Goal: Task Accomplishment & Management: Manage account settings

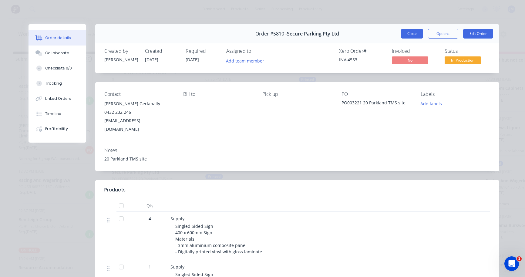
click at [409, 37] on button "Close" at bounding box center [412, 34] width 22 height 10
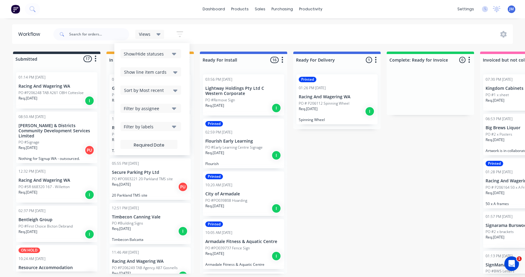
click at [240, 45] on div "Workflow Views Save new view None (Default) edit Show/Hide statuses Show line i…" at bounding box center [262, 144] width 525 height 241
click at [155, 34] on div "Views" at bounding box center [150, 34] width 22 height 5
click at [214, 32] on div "Views Save new view None (Default) edit Show/Hide statuses Show line item cards…" at bounding box center [282, 34] width 461 height 18
click at [107, 36] on input "text" at bounding box center [99, 34] width 60 height 12
click at [142, 70] on span "Show line item cards" at bounding box center [145, 72] width 42 height 6
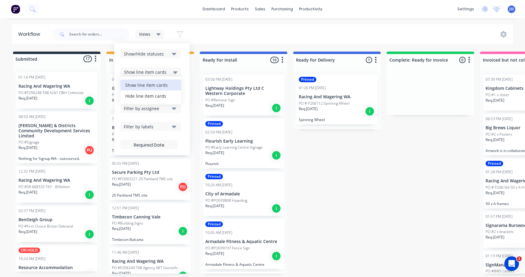
click at [220, 40] on div "Views Save new view None (Default) edit Show/Hide statuses Show line item cards…" at bounding box center [282, 34] width 461 height 18
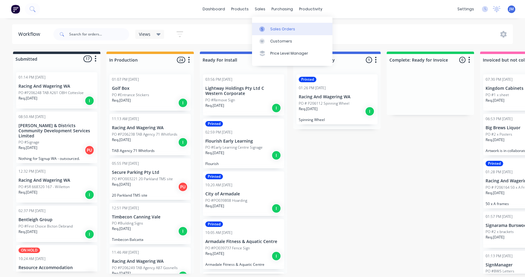
click at [271, 25] on link "Sales Orders" at bounding box center [292, 29] width 80 height 12
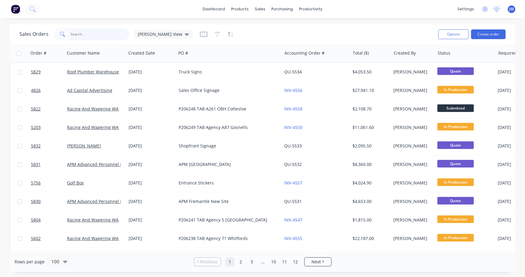
click at [99, 34] on input "text" at bounding box center [99, 34] width 59 height 12
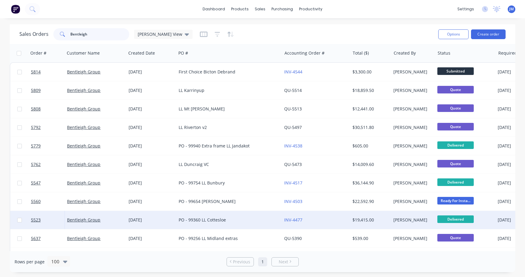
type input "Bentleigh"
click at [214, 221] on div "PO - 99360 LL Cottesloe" at bounding box center [227, 220] width 96 height 6
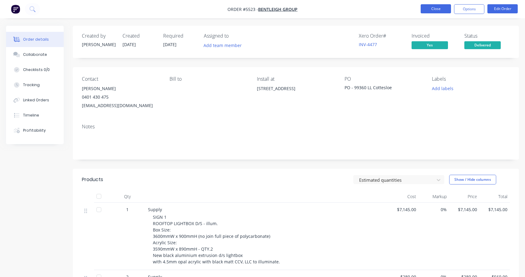
click at [440, 10] on button "Close" at bounding box center [436, 8] width 30 height 9
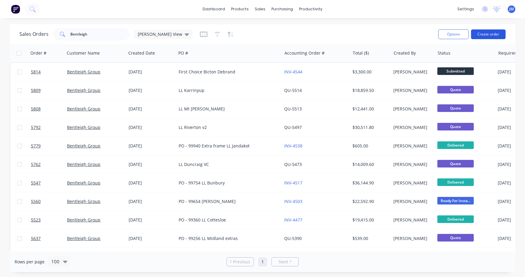
click at [497, 33] on button "Create order" at bounding box center [488, 34] width 35 height 10
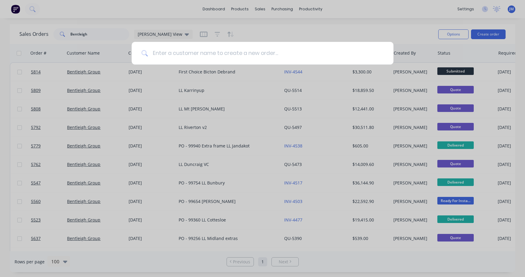
click at [267, 62] on input at bounding box center [266, 53] width 236 height 23
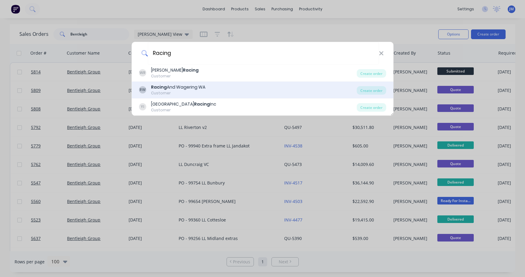
type input "Racing"
click at [266, 85] on div "RW Racing And Wagering WA Customer" at bounding box center [248, 90] width 218 height 12
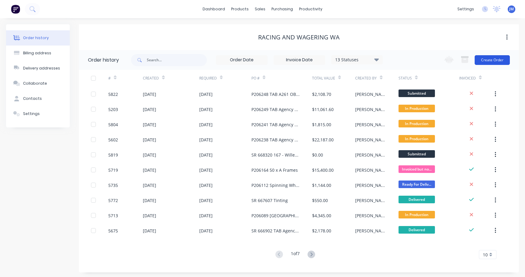
click at [494, 56] on button "Create Order" at bounding box center [492, 60] width 35 height 10
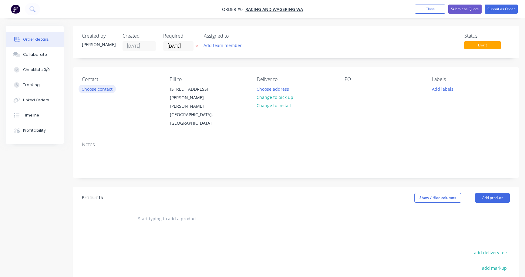
click at [105, 92] on button "Choose contact" at bounding box center [97, 89] width 37 height 8
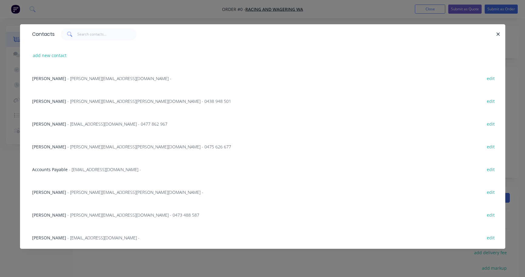
click at [83, 101] on span "- chris.mealor@rwwa.com.au - 0438 948 501" at bounding box center [149, 101] width 164 height 6
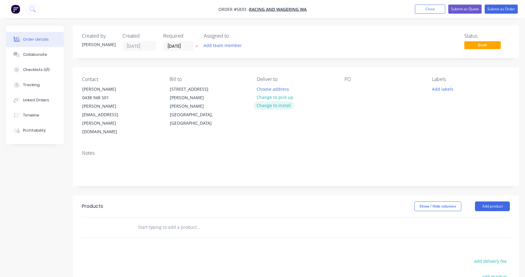
click at [272, 106] on button "Change to install" at bounding box center [274, 105] width 41 height 8
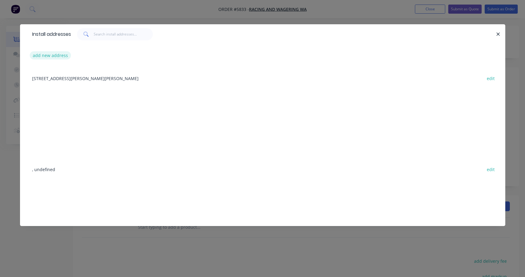
click at [54, 55] on button "add new address" at bounding box center [51, 55] width 42 height 8
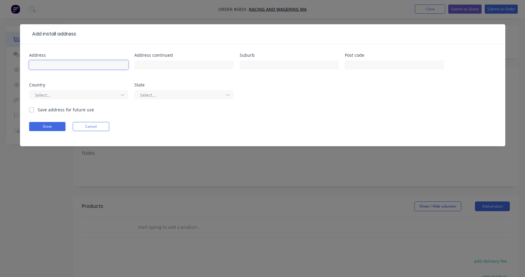
click at [55, 63] on input "text" at bounding box center [78, 64] width 99 height 9
paste input "Southlands Shopping Centre, 71 Pinetree Gully Rd, Willetton WA 6155"
type input "Southlands Shopping Centre, 71 Pinetree Gully Rd, Willetton WA 6155"
click at [53, 125] on button "Done" at bounding box center [47, 126] width 36 height 9
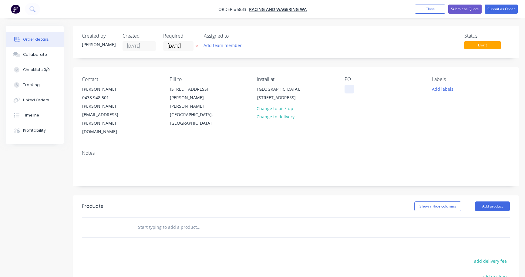
click at [349, 88] on div at bounding box center [350, 89] width 10 height 9
click at [181, 221] on input "text" at bounding box center [198, 227] width 121 height 12
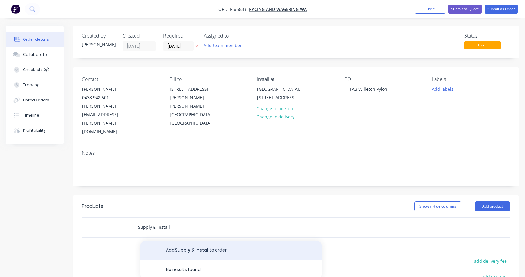
type input "Supply & Install"
click at [175, 241] on button "Add Supply & Install to order" at bounding box center [231, 250] width 182 height 19
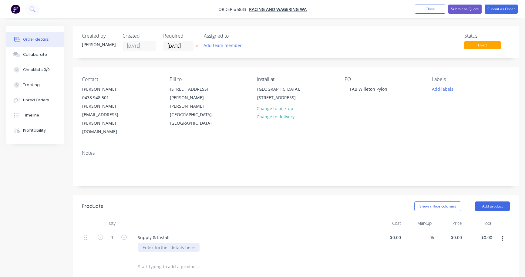
click at [165, 243] on div at bounding box center [169, 247] width 62 height 9
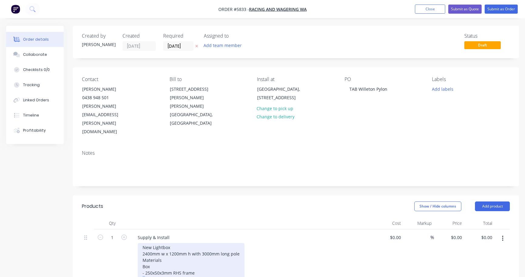
drag, startPoint x: 145, startPoint y: 255, endPoint x: 140, endPoint y: 255, distance: 5.5
click at [140, 255] on div "New Lightbox 2400mm w x 1200mm h with 3000mm long pole Materials Box - 250x50x3…" at bounding box center [191, 266] width 107 height 47
click at [198, 253] on div "New Lightbox 2400mm w x 1200mm h with 3000mm long pole Materials Box - 250x50x3…" at bounding box center [191, 266] width 107 height 47
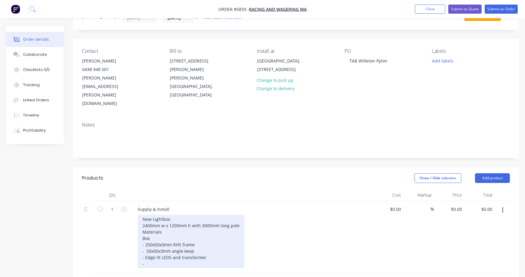
scroll to position [29, 0]
click at [161, 237] on div "New Lightbox 2400mm w x 1200mm h with 3000mm long pole Materials Box - 250x50x3…" at bounding box center [191, 240] width 107 height 53
click at [227, 238] on div "New Lightbox 2400mm w x 1200mm h with 3000mm long pole Materials Box - 250x50x3…" at bounding box center [191, 240] width 107 height 53
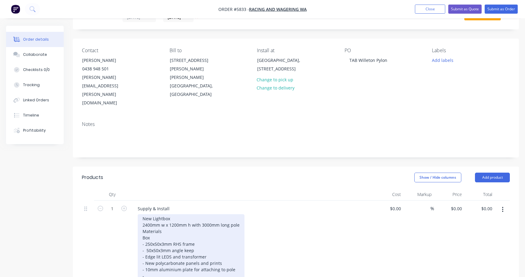
click at [193, 214] on div "New Lightbox 2400mm w x 1200mm h with 3000mm long pole Materials Box - 250x50x3…" at bounding box center [191, 247] width 107 height 66
drag, startPoint x: 156, startPoint y: 250, endPoint x: 139, endPoint y: 250, distance: 17.6
click at [139, 250] on div "New Lightbox 2400mm w x 1200mm h with 3000mm long pole Materials Box - 250x50x3…" at bounding box center [191, 247] width 107 height 66
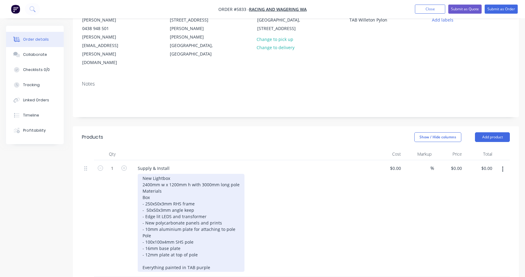
scroll to position [64, 0]
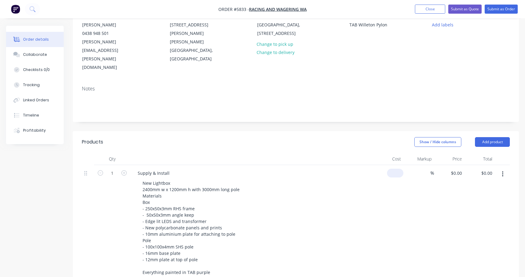
click at [395, 169] on div "$0.00" at bounding box center [395, 173] width 16 height 9
type input "$7,133.00"
click at [368, 179] on div "New Lightbox 2400mm w x 1200mm h with 3000mm long pole Materials Box - 250x50x3…" at bounding box center [254, 228] width 233 height 98
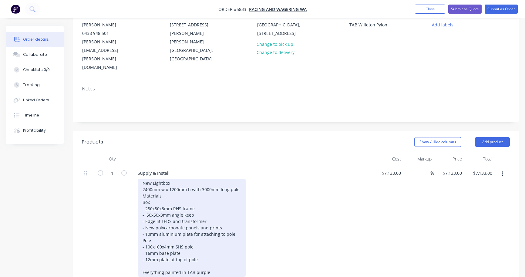
click at [200, 183] on div "New Lightbox 2400mm w x 1200mm h with 3000mm long pole Materials Box - 250x50x3…" at bounding box center [192, 228] width 108 height 98
click at [226, 203] on div "New Lightbox 2400mm w x 1200mm h with 3000mm long pole Materials Box - 250x50x3…" at bounding box center [192, 228] width 108 height 98
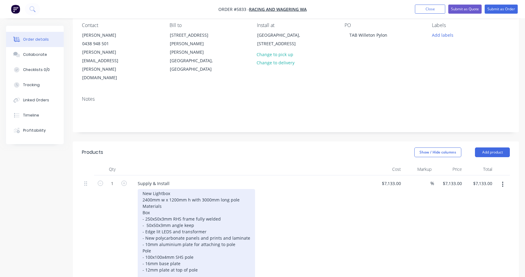
scroll to position [53, 0]
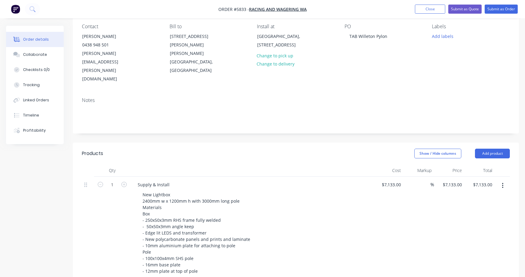
click at [379, 188] on div "$7,133.00 $7,133.00" at bounding box center [388, 235] width 30 height 117
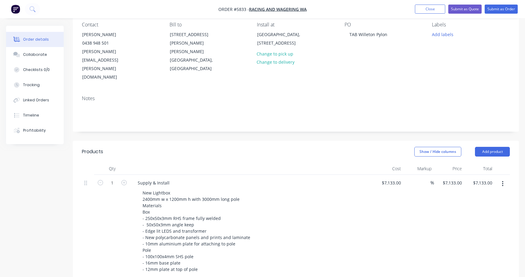
scroll to position [69, 0]
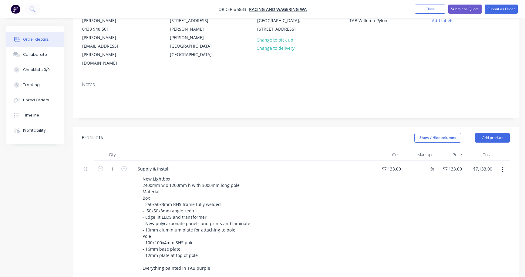
click at [375, 177] on div "$7,133.00 $7,133.00" at bounding box center [388, 219] width 30 height 117
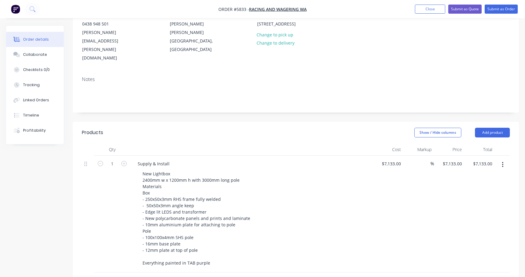
scroll to position [77, 0]
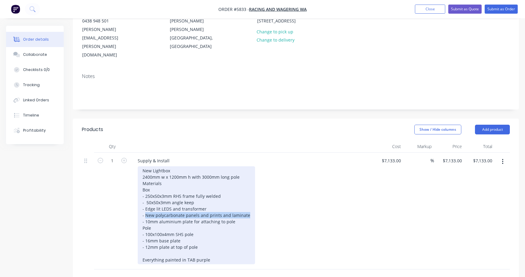
drag, startPoint x: 246, startPoint y: 189, endPoint x: 147, endPoint y: 189, distance: 99.9
click at [147, 189] on div "New Lightbox 2400mm w x 1200mm h with 3000mm long pole Materials Box - 250x50x3…" at bounding box center [196, 215] width 117 height 98
click at [232, 211] on div "New Lightbox 2400mm w x 1200mm h with 3000mm long pole Materials Box - 250x50x3…" at bounding box center [196, 215] width 117 height 98
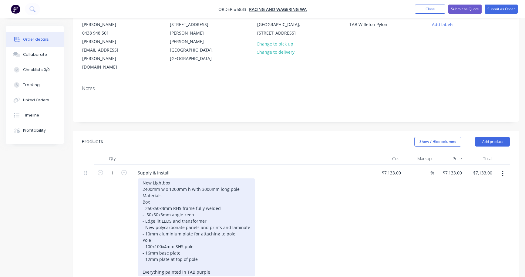
scroll to position [64, 0]
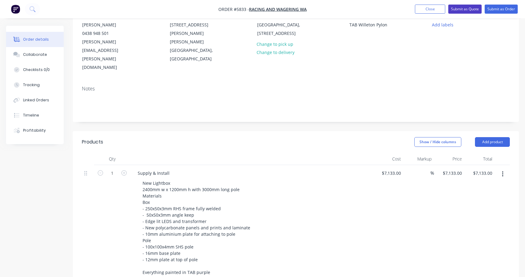
click at [468, 12] on button "Submit as Quote" at bounding box center [465, 9] width 33 height 9
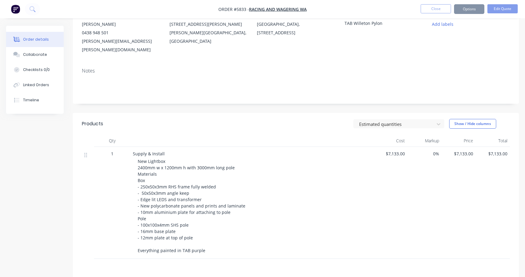
scroll to position [0, 0]
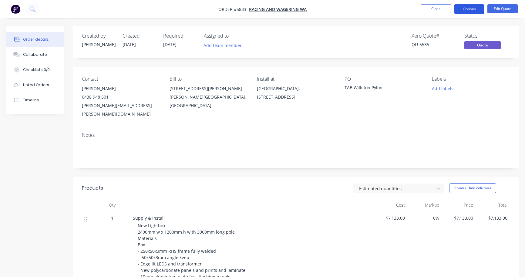
click at [474, 12] on button "Options" at bounding box center [469, 9] width 30 height 10
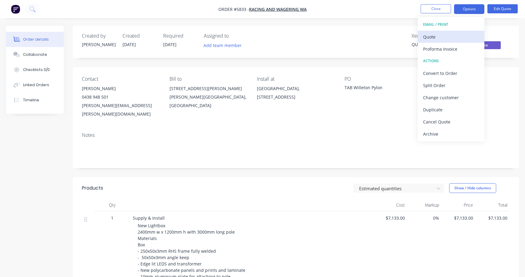
click at [454, 41] on div "Quote" at bounding box center [451, 36] width 56 height 9
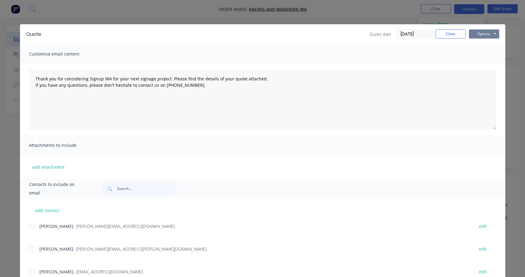
click at [482, 31] on button "Options" at bounding box center [484, 33] width 30 height 9
click at [480, 56] on button "Print" at bounding box center [488, 55] width 39 height 10
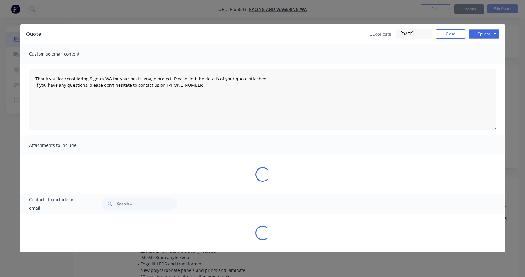
type textarea "Thank you for considering Signup WA for your next signage project. Please find …"
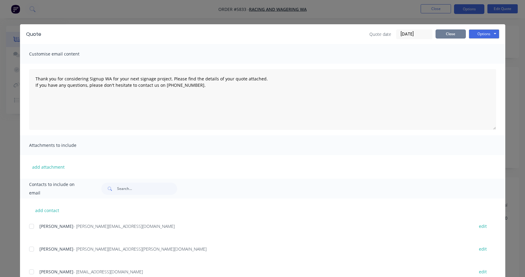
click at [452, 29] on button "Close" at bounding box center [451, 33] width 30 height 9
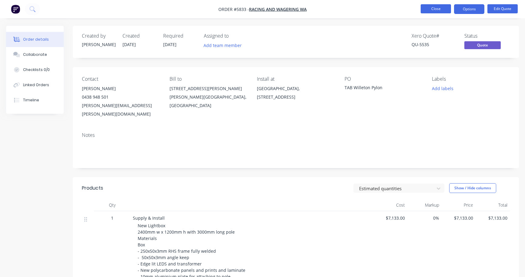
click at [436, 12] on button "Close" at bounding box center [436, 8] width 30 height 9
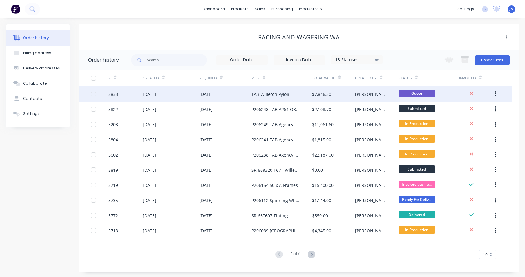
click at [346, 92] on div "$7,846.30" at bounding box center [333, 94] width 43 height 15
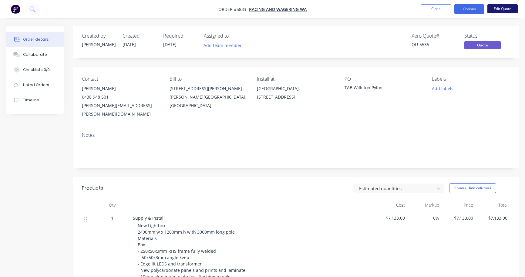
click at [498, 10] on button "Edit Quote" at bounding box center [503, 8] width 30 height 9
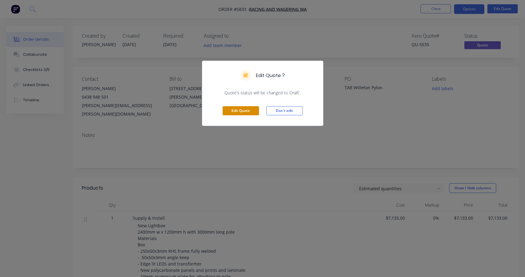
click at [235, 108] on button "Edit Quote" at bounding box center [241, 110] width 36 height 9
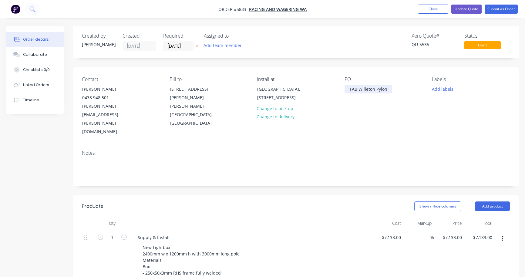
click at [350, 91] on div "TAB Willeton Pylon" at bounding box center [369, 89] width 48 height 9
click at [358, 89] on div "TAB Willeton Pylon" at bounding box center [369, 89] width 48 height 9
click at [476, 9] on button "Update Quote" at bounding box center [467, 9] width 30 height 9
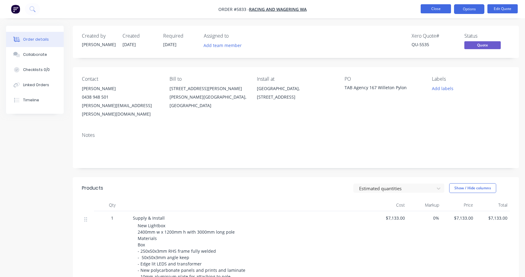
click at [441, 8] on button "Close" at bounding box center [436, 8] width 30 height 9
